Goal: Task Accomplishment & Management: Manage account settings

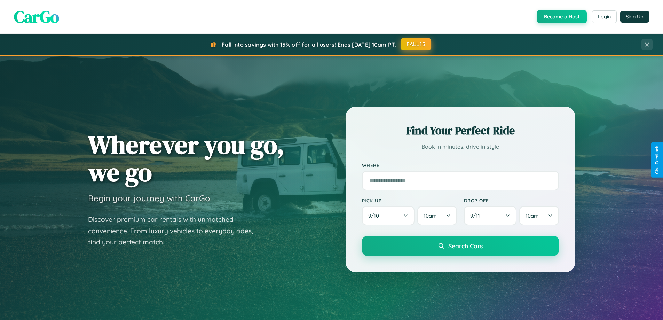
click at [416, 45] on button "FALL15" at bounding box center [416, 44] width 31 height 13
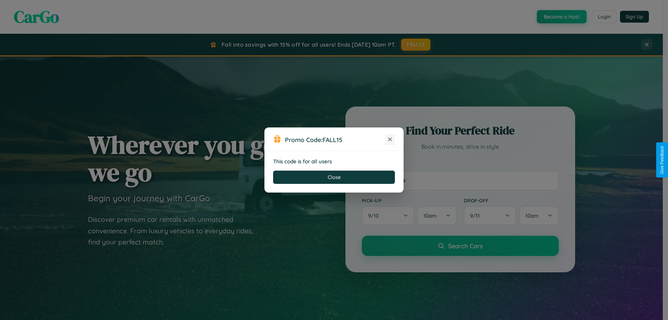
click at [390, 140] on icon at bounding box center [390, 139] width 7 height 7
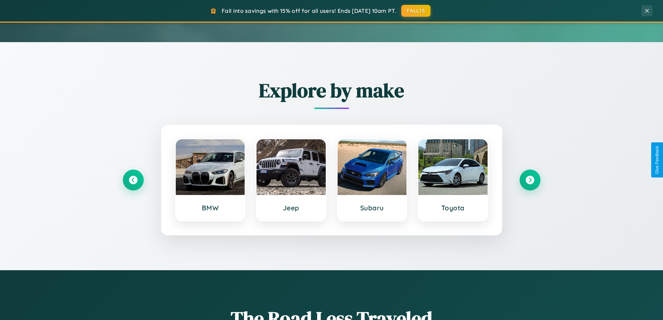
scroll to position [300, 0]
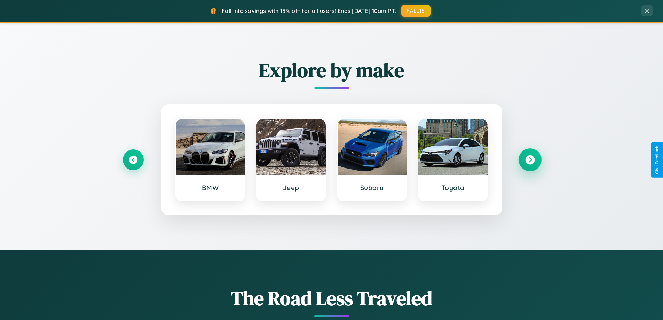
click at [530, 160] on icon at bounding box center [529, 159] width 9 height 9
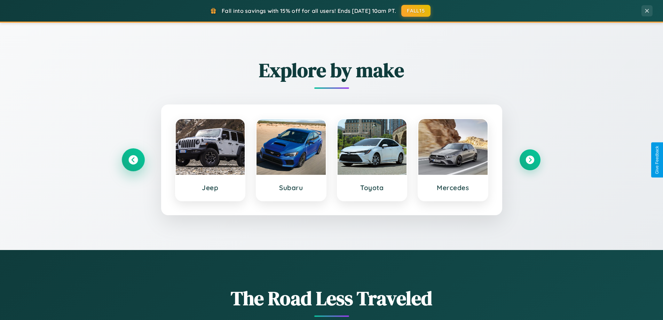
click at [133, 160] on icon at bounding box center [132, 159] width 9 height 9
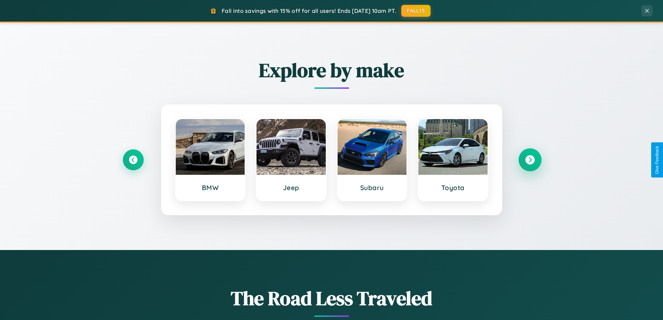
click at [530, 160] on icon at bounding box center [529, 159] width 9 height 9
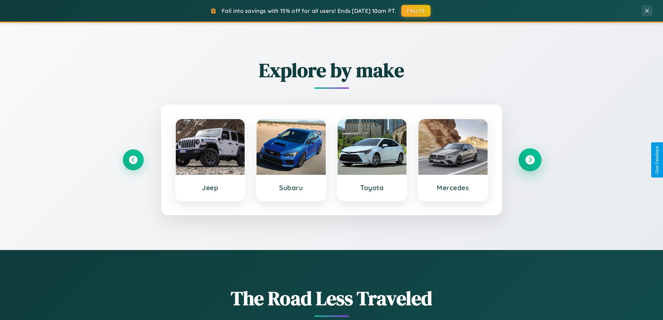
click at [530, 160] on icon at bounding box center [529, 159] width 9 height 9
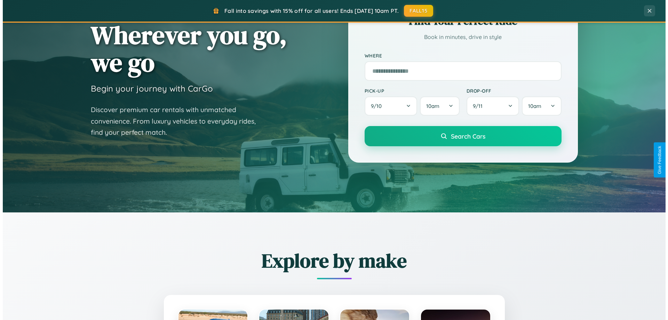
scroll to position [0, 0]
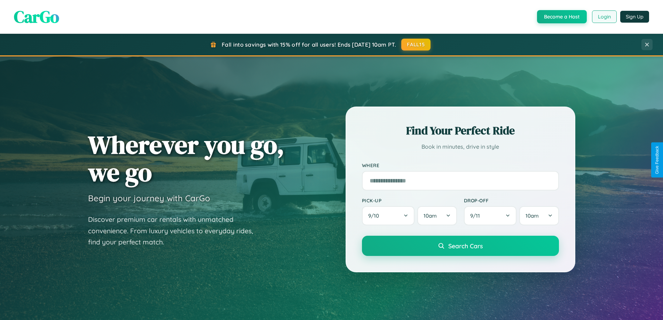
click at [604, 17] on button "Login" at bounding box center [604, 16] width 25 height 13
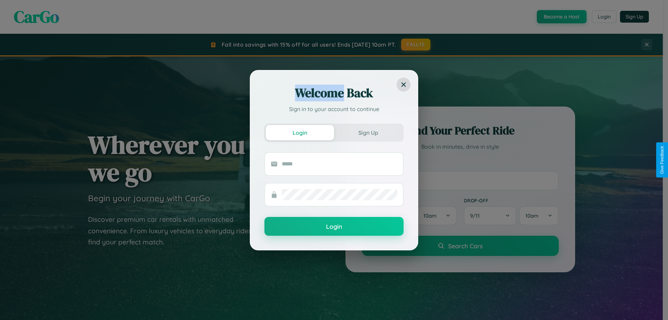
click at [416, 45] on div "Welcome Back Sign in to your account to continue Login Sign Up Login" at bounding box center [334, 160] width 668 height 320
